Goal: Task Accomplishment & Management: Use online tool/utility

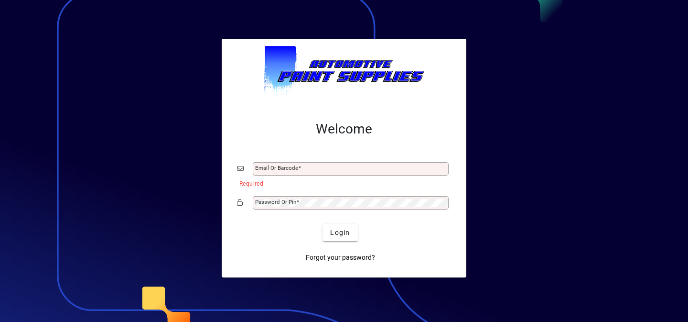
type input "**********"
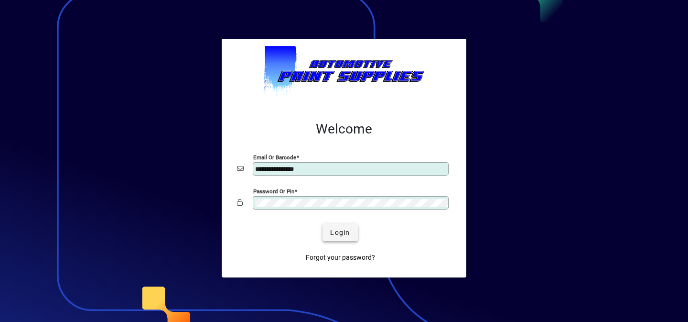
click at [341, 231] on span "Login" at bounding box center [340, 233] width 20 height 10
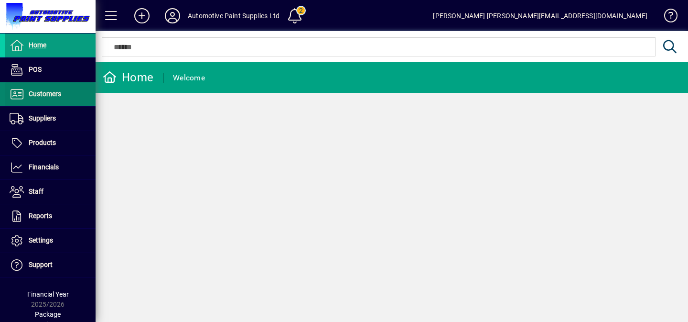
click at [51, 87] on span at bounding box center [50, 94] width 91 height 23
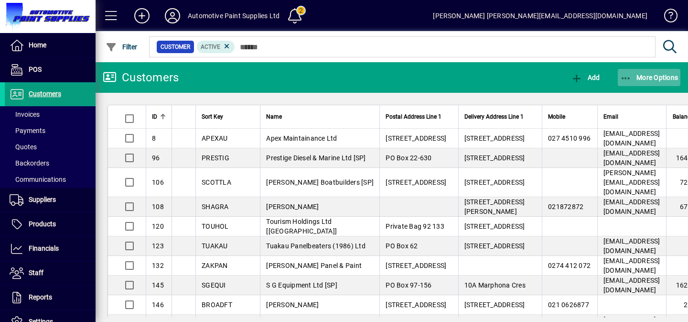
click at [641, 84] on span "button" at bounding box center [649, 77] width 63 height 23
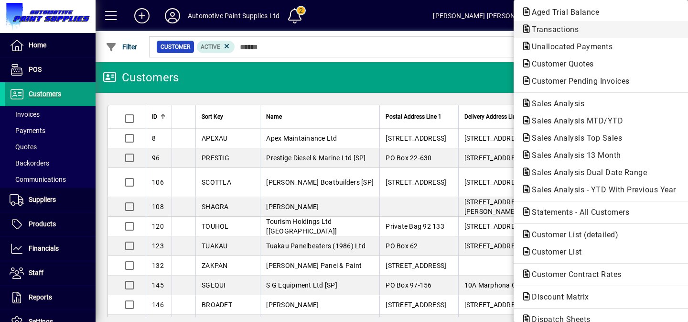
click at [544, 27] on span "Transactions" at bounding box center [553, 29] width 62 height 9
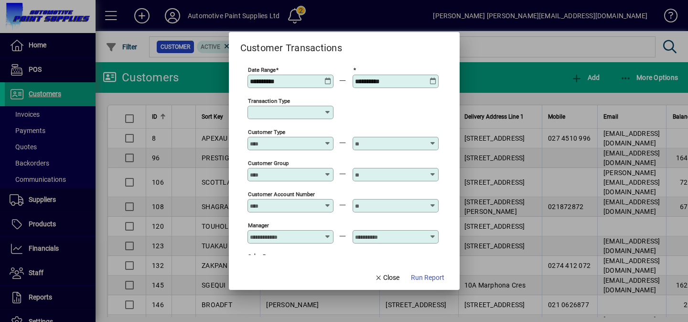
click at [332, 77] on icon at bounding box center [328, 77] width 7 height 0
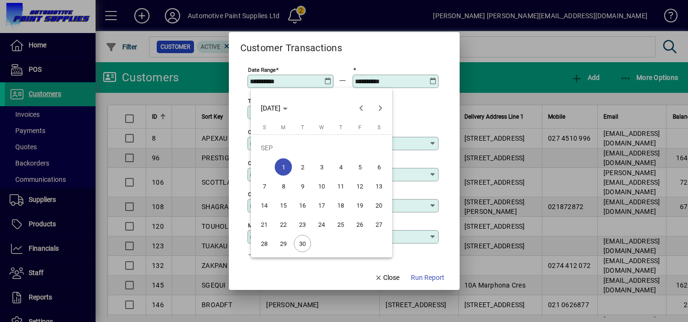
click at [302, 245] on span "30" at bounding box center [302, 243] width 17 height 17
type input "**********"
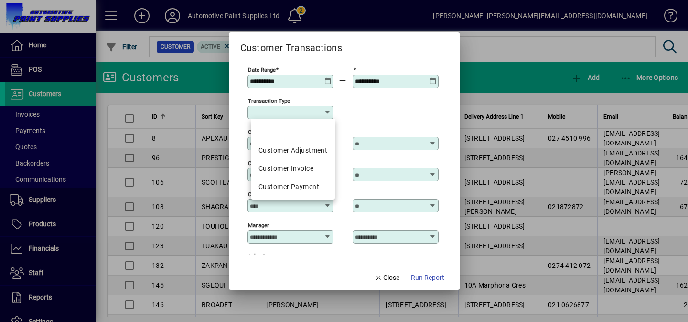
click at [275, 109] on input "Transaction Type" at bounding box center [287, 113] width 74 height 8
click at [278, 160] on mat-option "Customer Invoice" at bounding box center [293, 168] width 84 height 18
type input "**********"
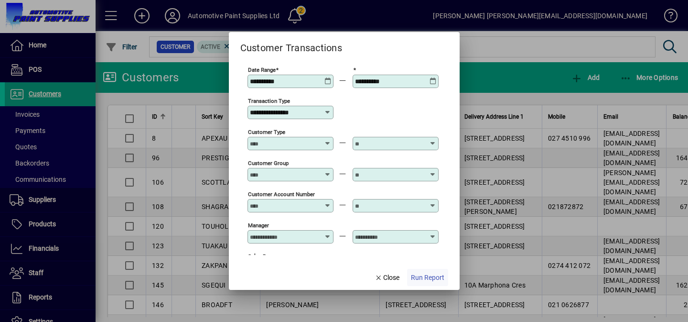
click at [424, 276] on span "Run Report" at bounding box center [427, 277] width 33 height 10
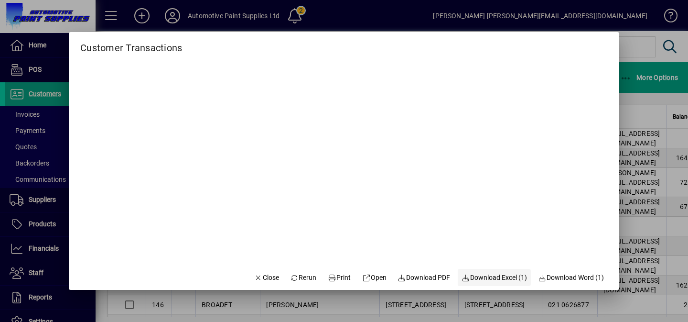
click at [496, 271] on span "button" at bounding box center [494, 277] width 73 height 23
click at [259, 285] on span "button" at bounding box center [266, 277] width 33 height 23
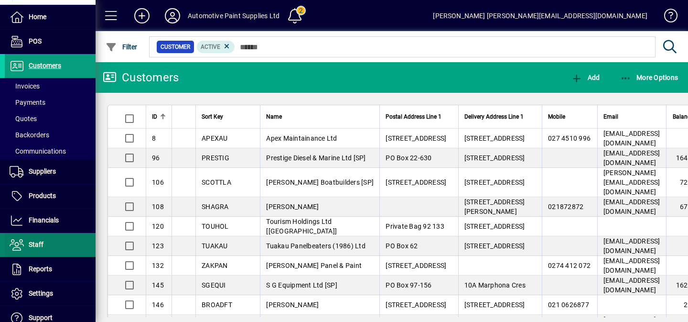
scroll to position [89, 0]
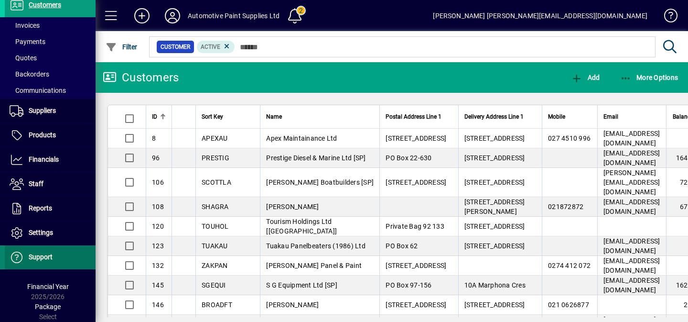
click at [47, 253] on span "Support" at bounding box center [41, 257] width 24 height 8
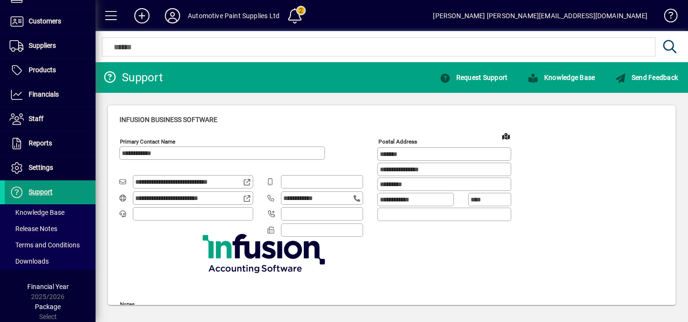
type input "**********"
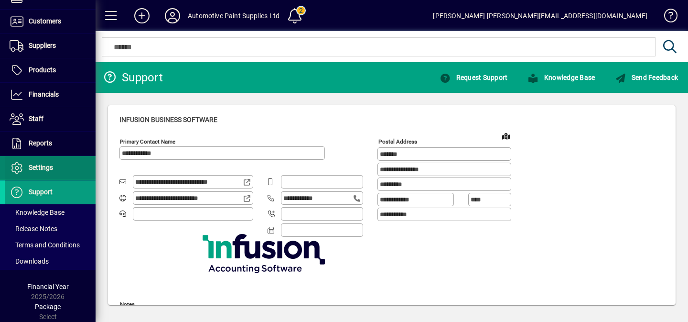
click at [55, 173] on span at bounding box center [50, 167] width 91 height 23
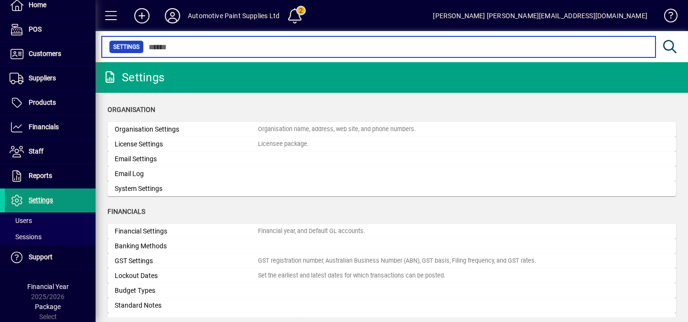
scroll to position [40, 0]
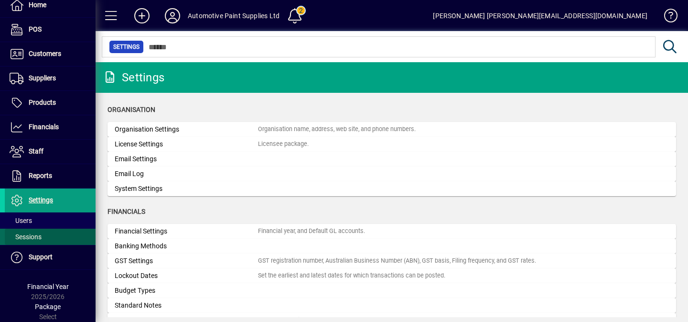
click at [37, 236] on span "Sessions" at bounding box center [26, 237] width 32 height 8
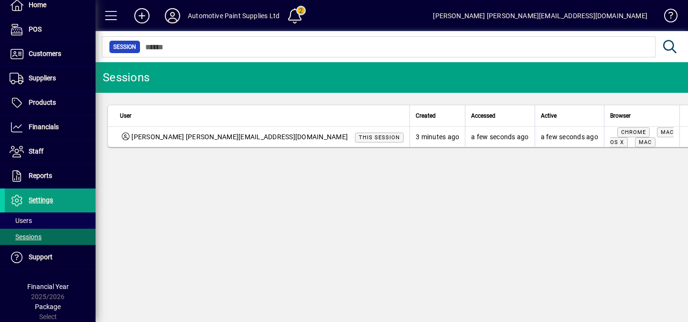
click at [172, 12] on icon at bounding box center [172, 15] width 19 height 15
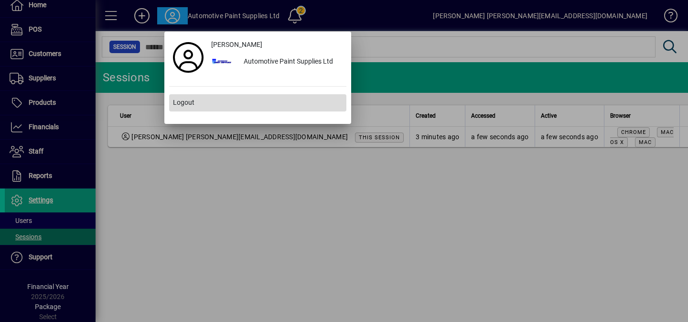
click at [173, 107] on span at bounding box center [257, 102] width 177 height 23
